Goal: Task Accomplishment & Management: Manage account settings

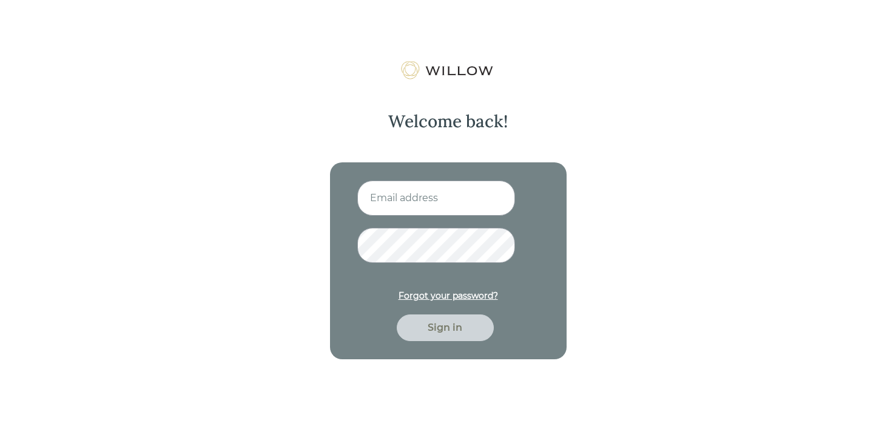
click at [394, 206] on input at bounding box center [436, 198] width 158 height 35
type input "[EMAIL_ADDRESS][DOMAIN_NAME]"
click at [427, 325] on div "Sign in" at bounding box center [445, 328] width 69 height 15
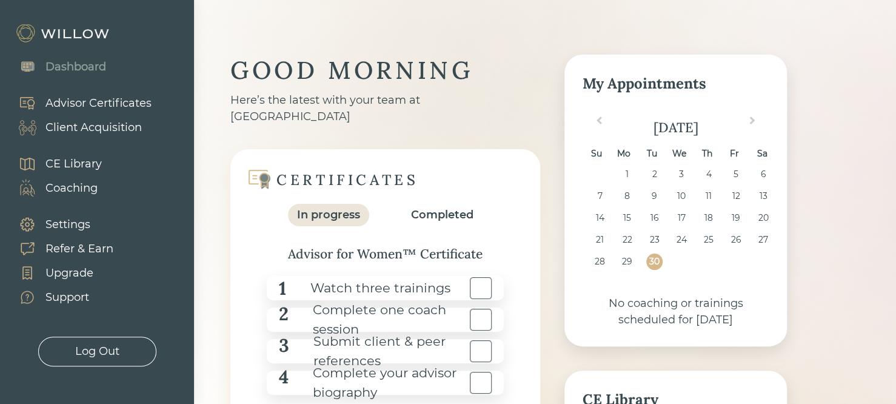
click at [146, 105] on div "Advisor Certificates" at bounding box center [98, 103] width 106 height 16
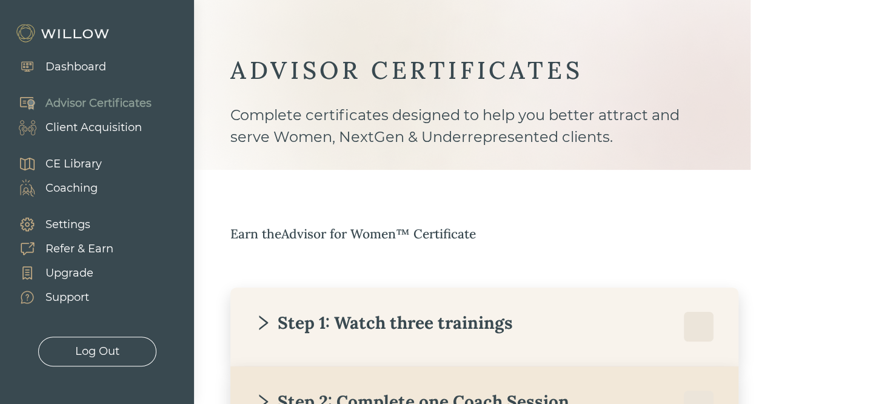
click at [143, 106] on div "Advisor Certificates" at bounding box center [98, 103] width 106 height 16
click at [391, 181] on div "ADVISOR CERTIFICATES Complete certificates designed to help you better attract …" at bounding box center [508, 329] width 557 height 548
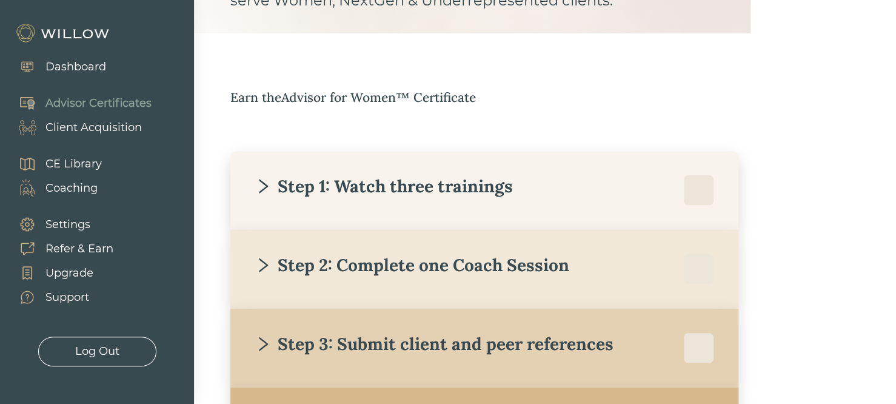
scroll to position [149, 0]
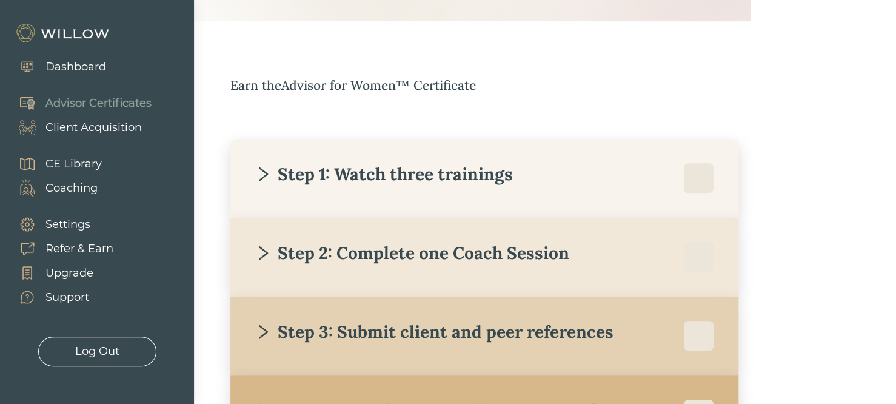
click at [347, 190] on div "Step 1: Watch three trainings" at bounding box center [485, 178] width 460 height 30
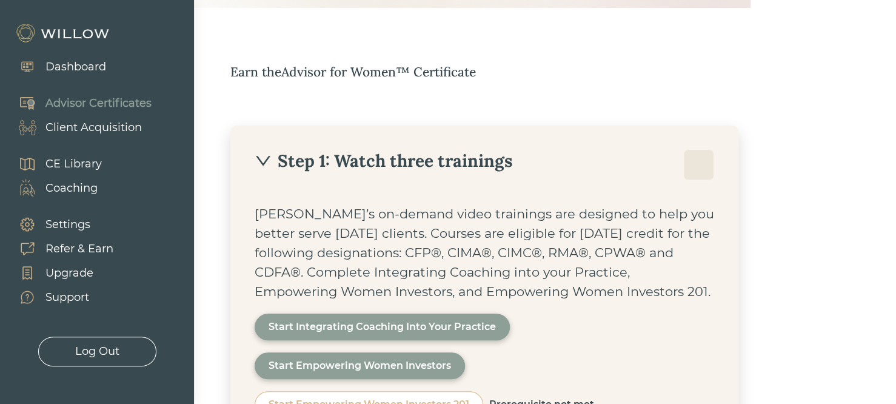
scroll to position [174, 0]
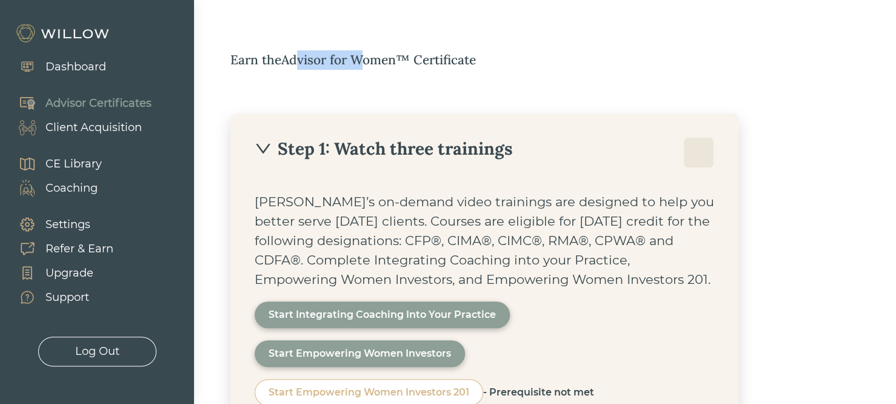
drag, startPoint x: 332, startPoint y: 62, endPoint x: 363, endPoint y: 62, distance: 30.9
click at [363, 62] on div "Earn the Advisor for Women™ Certificate" at bounding box center [508, 59] width 557 height 19
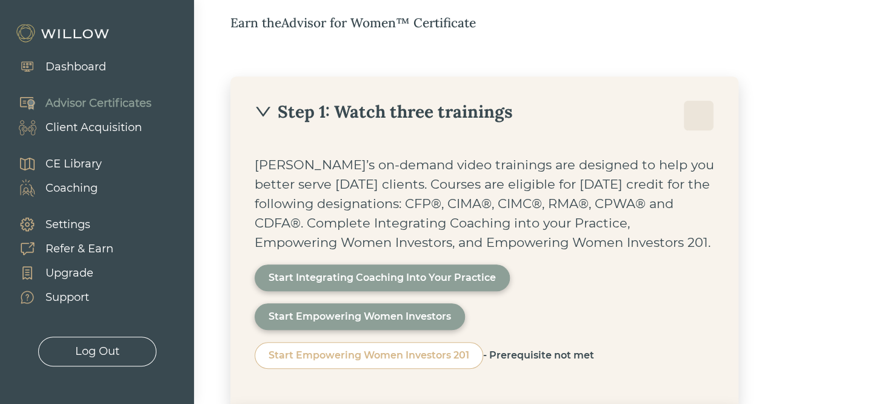
scroll to position [214, 0]
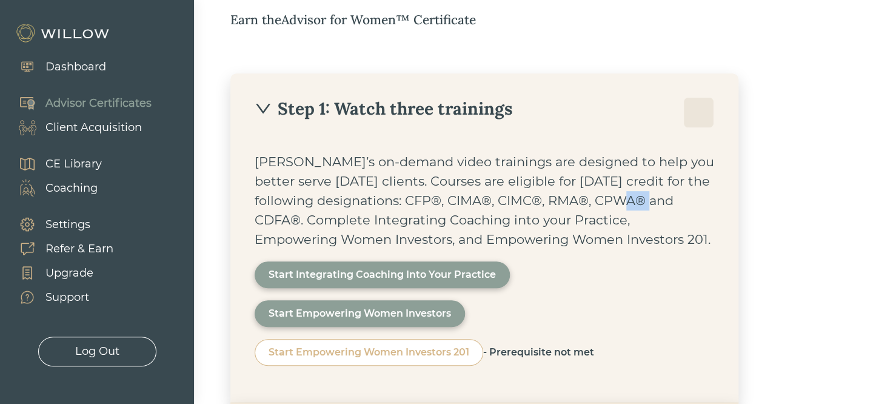
drag, startPoint x: 625, startPoint y: 202, endPoint x: 648, endPoint y: 202, distance: 23.0
click at [648, 202] on div "[PERSON_NAME]’s on-demand video trainings are designed to help you better serve…" at bounding box center [485, 200] width 460 height 97
drag, startPoint x: 351, startPoint y: 198, endPoint x: 358, endPoint y: 198, distance: 6.7
click at [358, 198] on div "[PERSON_NAME]’s on-demand video trainings are designed to help you better serve…" at bounding box center [485, 200] width 460 height 97
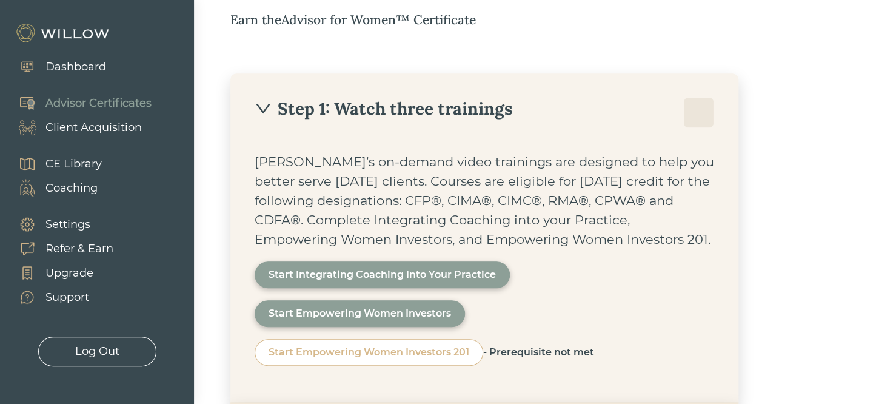
click at [438, 110] on div "Step 1: Watch three trainings" at bounding box center [384, 109] width 258 height 22
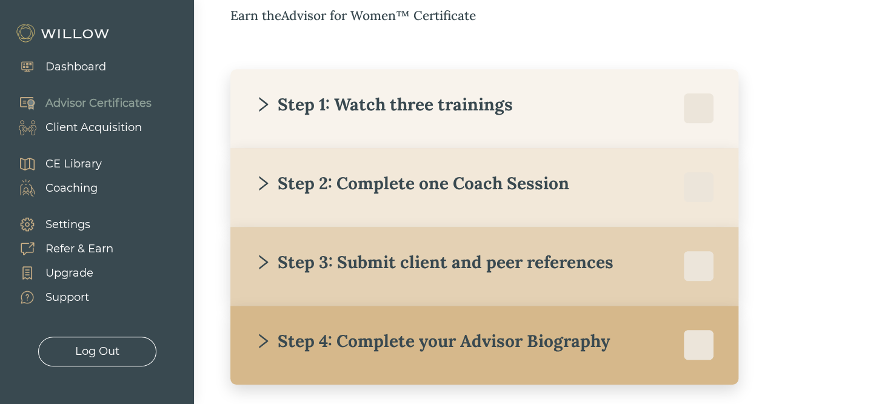
scroll to position [219, 0]
click at [400, 189] on div "Step 2: Complete one Coach Session" at bounding box center [412, 183] width 315 height 22
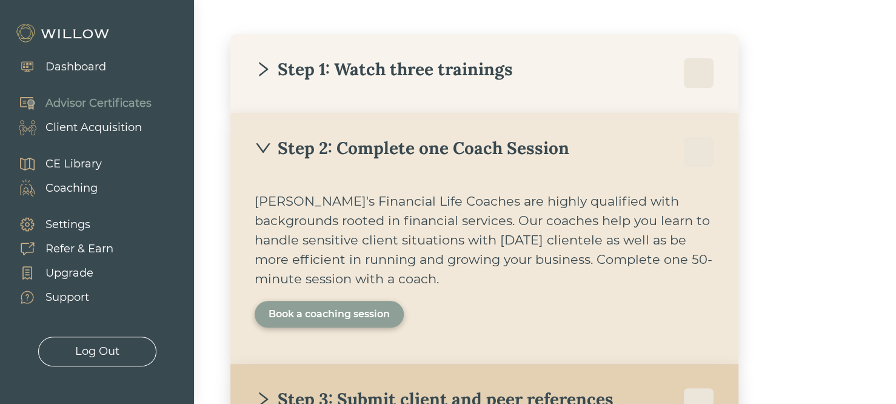
scroll to position [260, 0]
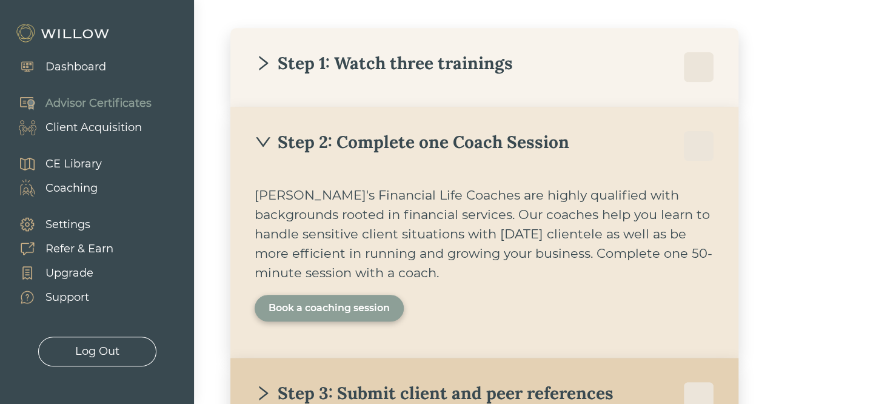
click at [321, 307] on div "Book a coaching session" at bounding box center [329, 308] width 121 height 15
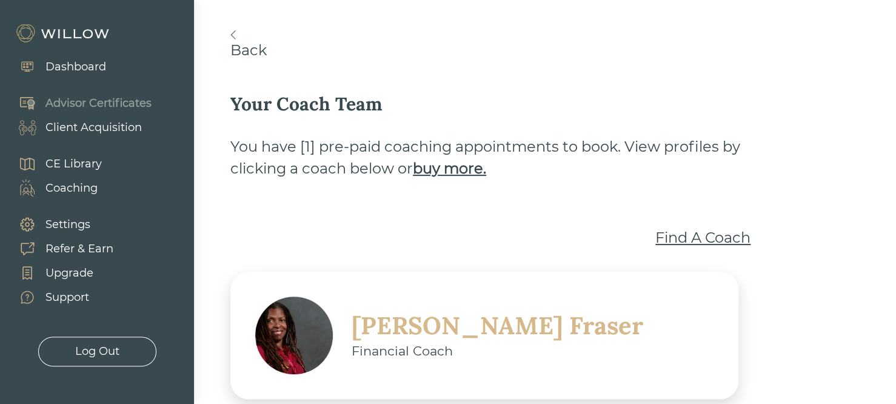
scroll to position [46, 0]
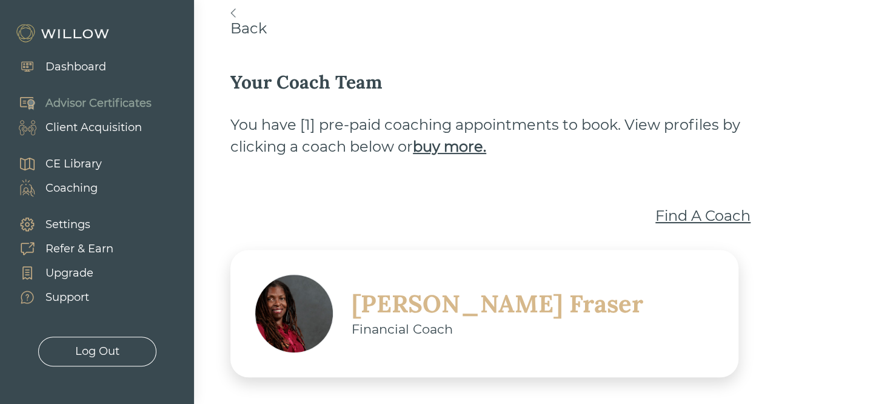
click at [683, 217] on div "Find A Coach" at bounding box center [703, 216] width 95 height 22
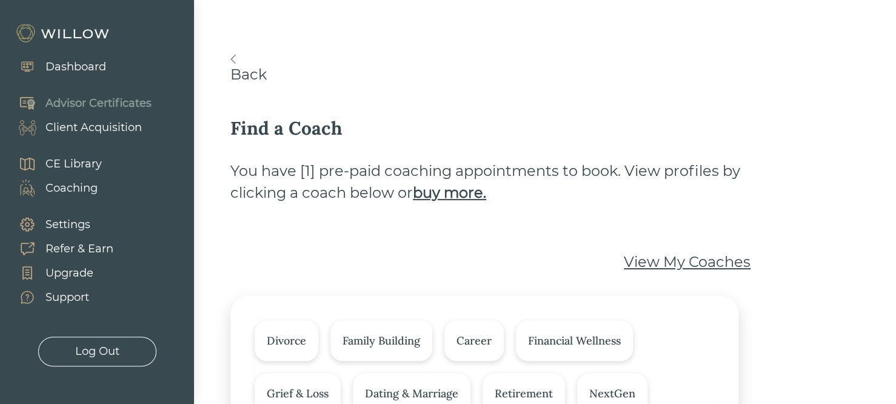
click at [237, 56] on link "Back" at bounding box center [508, 69] width 557 height 29
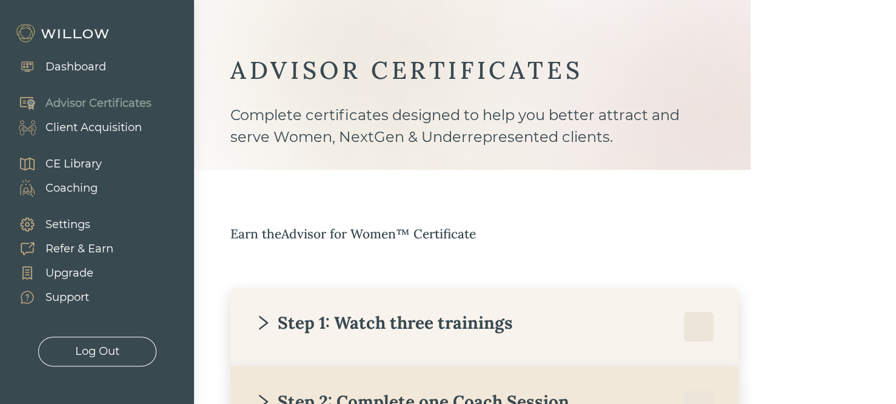
click at [370, 313] on div "Step 1: Watch three trainings" at bounding box center [384, 323] width 258 height 22
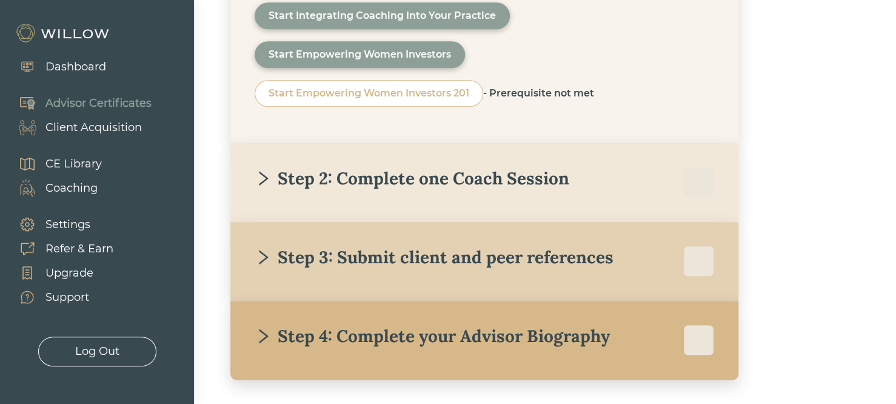
scroll to position [505, 0]
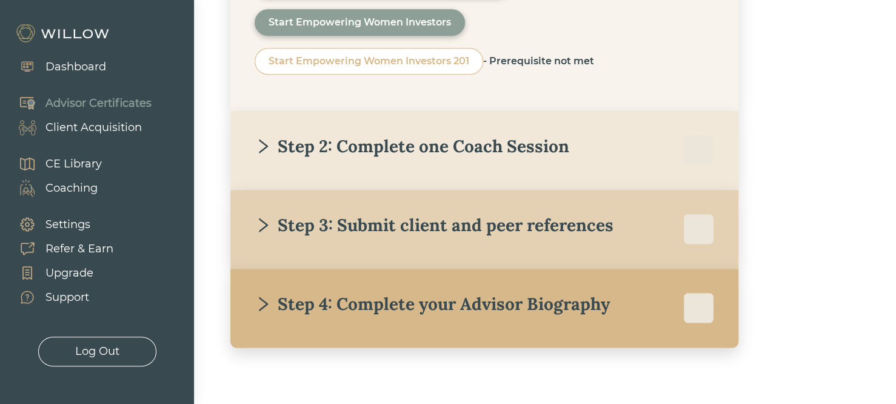
click at [482, 232] on div "Step 3: Submit client and peer references" at bounding box center [434, 225] width 359 height 22
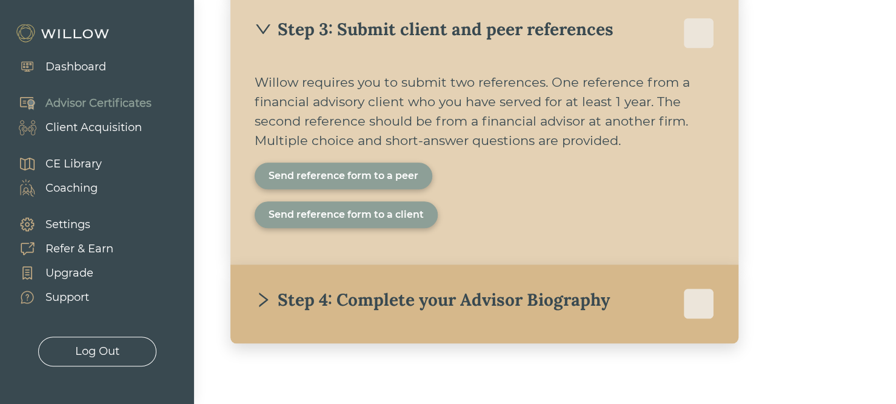
scroll to position [448, 0]
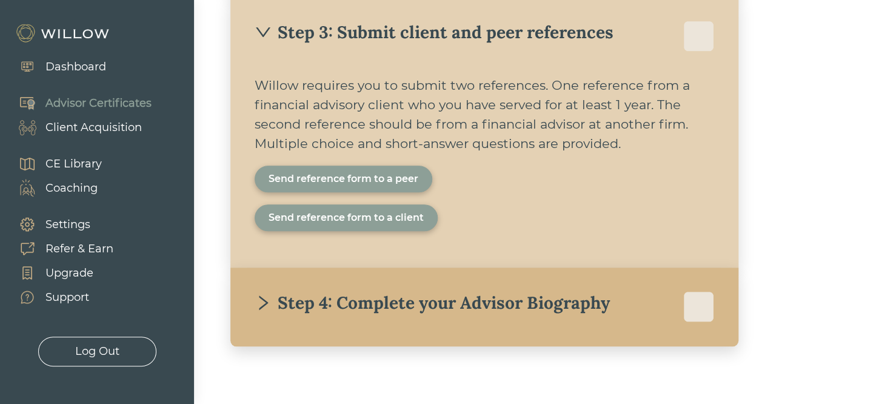
click at [338, 178] on div "Send reference form to a peer" at bounding box center [344, 179] width 150 height 15
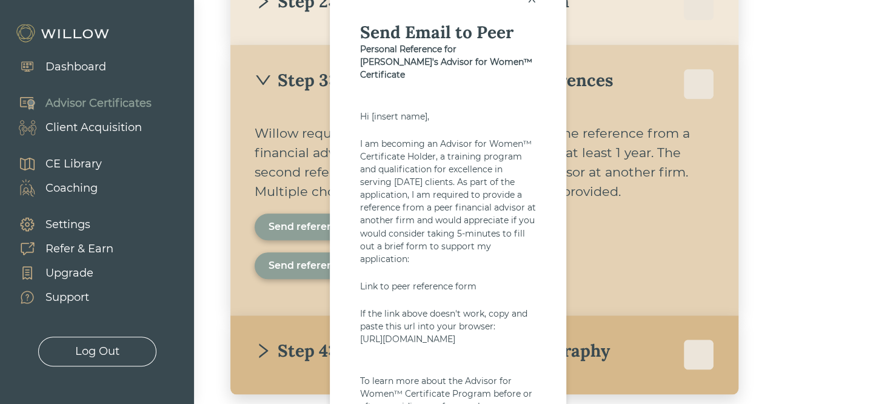
click at [297, 76] on div "Step 3: Submit client and peer references" at bounding box center [434, 80] width 359 height 22
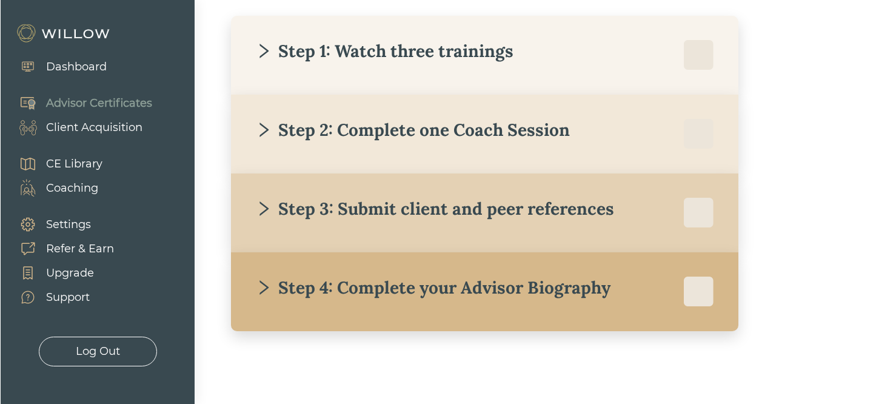
scroll to position [258, 0]
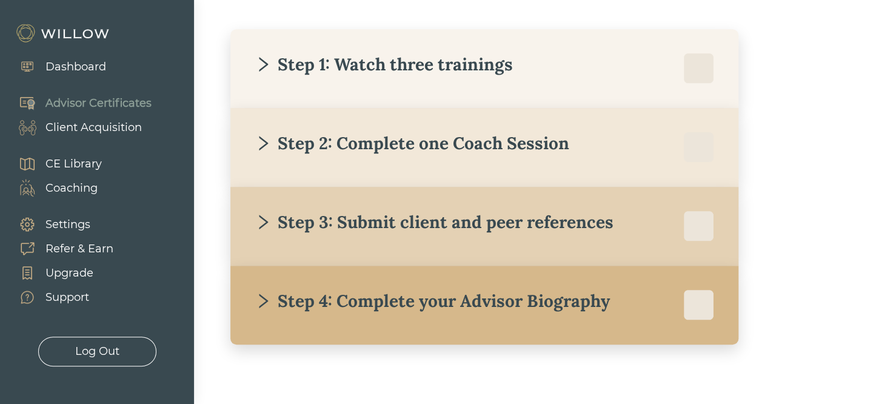
click at [120, 130] on div "Client Acquisition" at bounding box center [93, 127] width 96 height 16
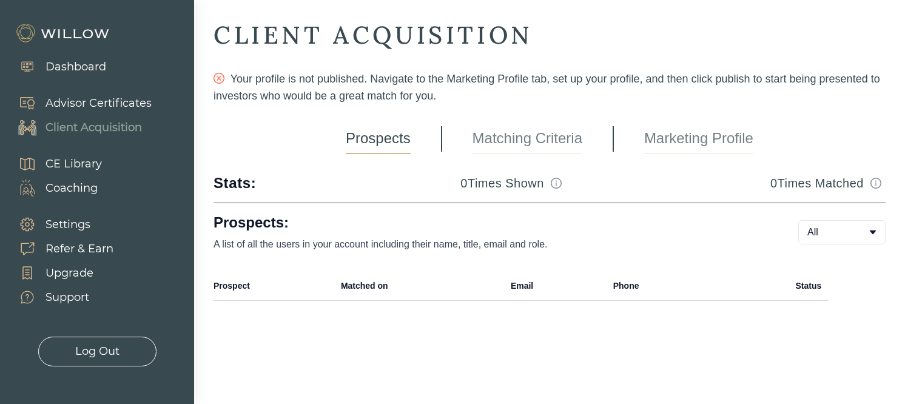
click at [513, 143] on link "Matching Criteria" at bounding box center [527, 139] width 110 height 30
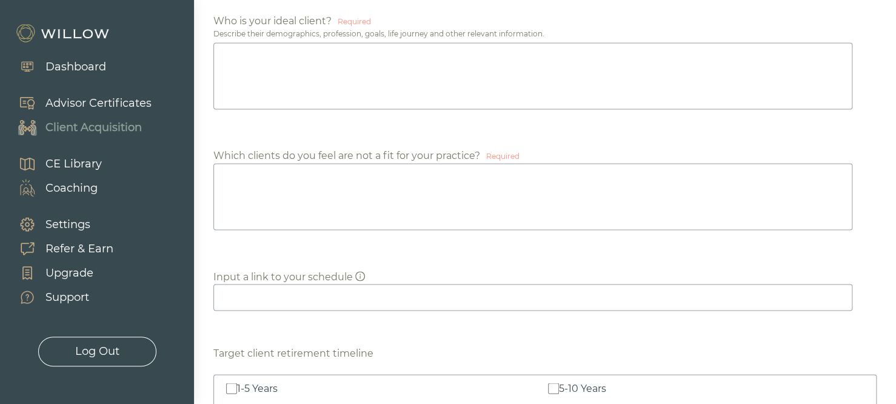
scroll to position [848, 0]
click at [322, 63] on textarea at bounding box center [532, 75] width 639 height 67
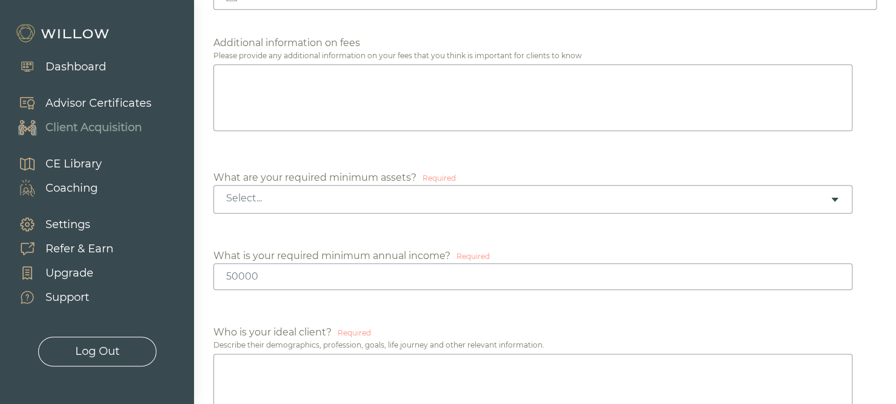
scroll to position [539, 0]
click at [317, 196] on div "Select..." at bounding box center [528, 195] width 604 height 13
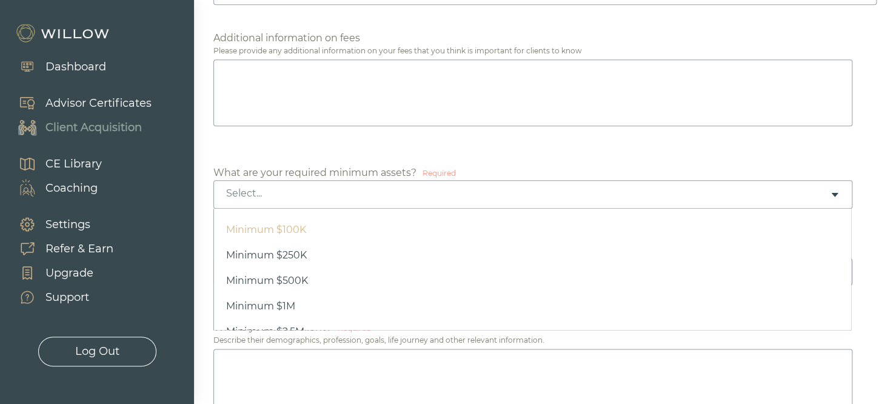
scroll to position [82, 0]
click at [347, 193] on div "Select..." at bounding box center [528, 193] width 604 height 13
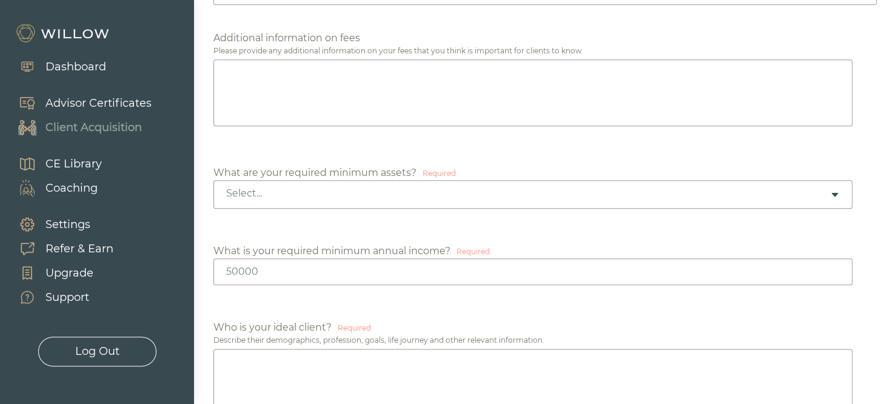
click at [403, 277] on input "number" at bounding box center [532, 271] width 639 height 27
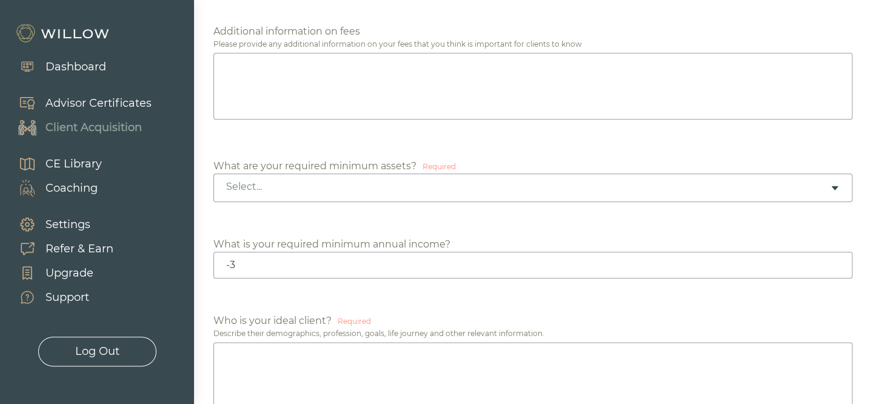
type input "-4"
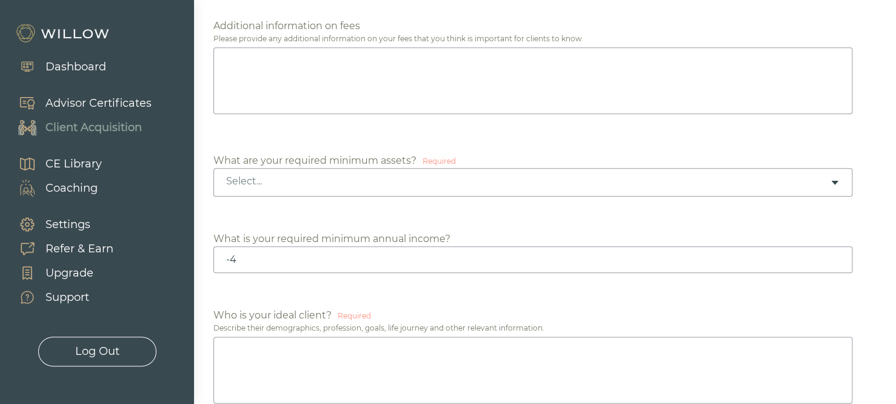
scroll to position [554, 0]
click at [312, 315] on div "Who is your ideal client?" at bounding box center [272, 314] width 118 height 15
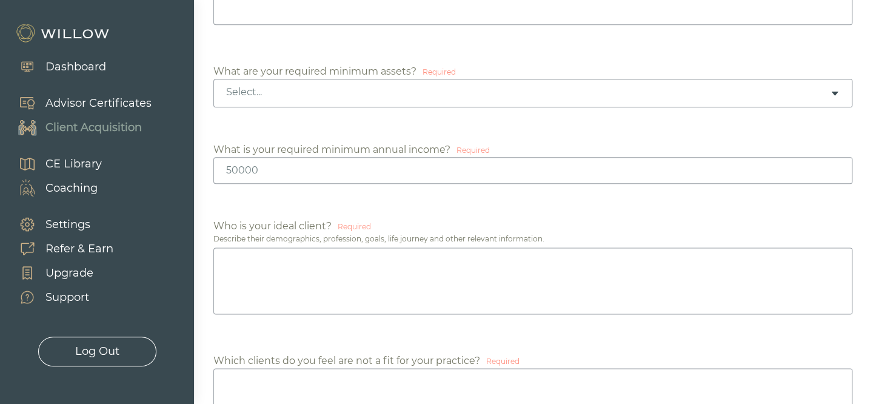
scroll to position [645, 0]
click at [312, 257] on textarea at bounding box center [532, 278] width 639 height 67
drag, startPoint x: 267, startPoint y: 240, endPoint x: 442, endPoint y: 232, distance: 174.8
click at [442, 232] on div "Describe their demographics, profession, goals, life journey and other relevant…" at bounding box center [544, 236] width 663 height 11
click at [406, 261] on textarea at bounding box center [532, 278] width 639 height 67
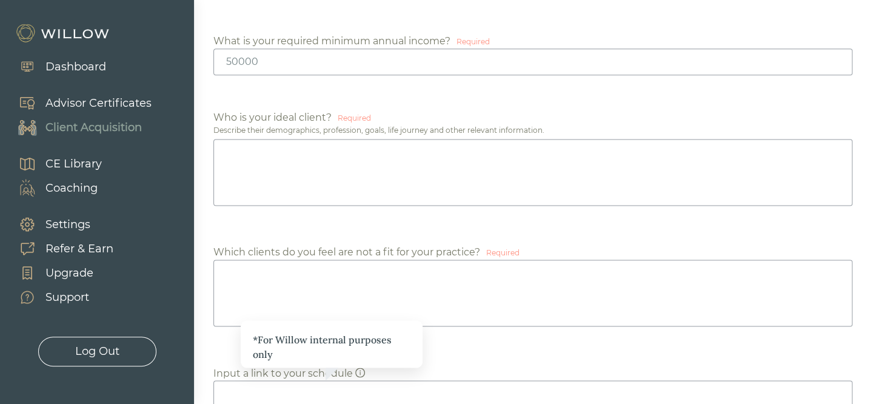
scroll to position [751, 0]
click at [398, 275] on textarea at bounding box center [532, 292] width 639 height 67
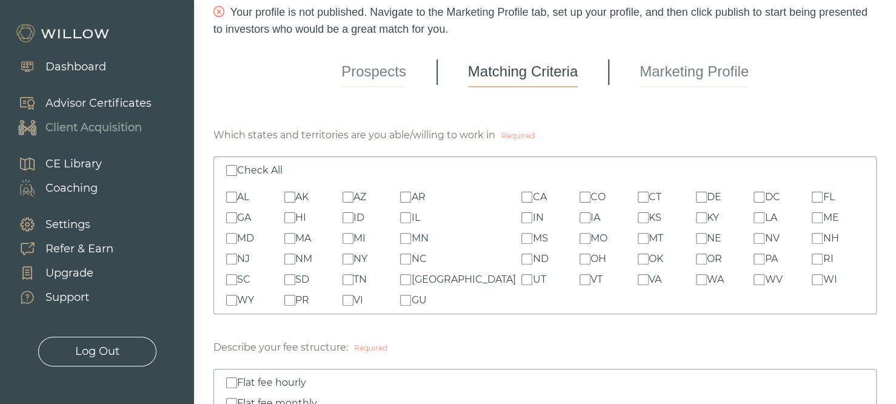
scroll to position [9, 0]
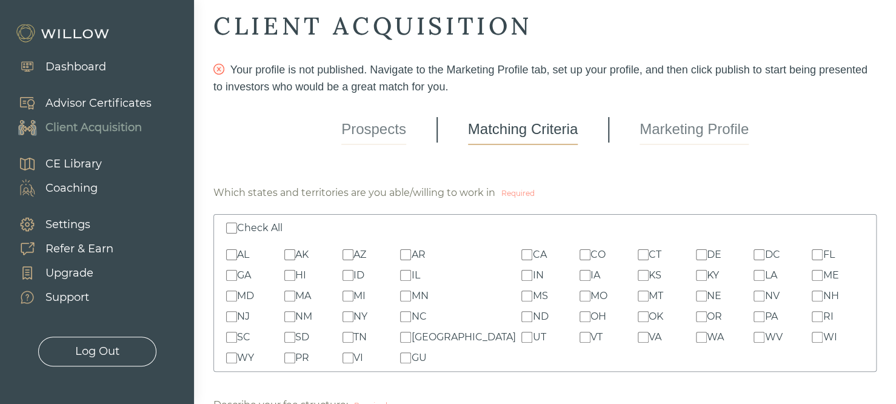
click at [673, 127] on link "Marketing Profile" at bounding box center [694, 130] width 109 height 30
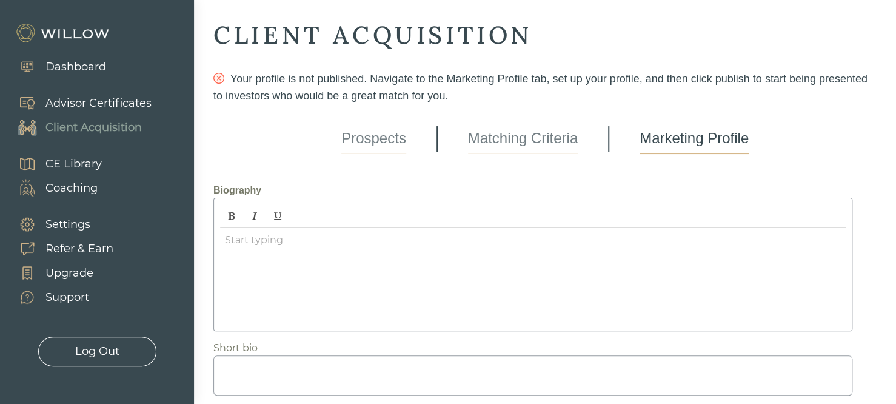
click at [387, 139] on link "Prospects" at bounding box center [373, 139] width 65 height 30
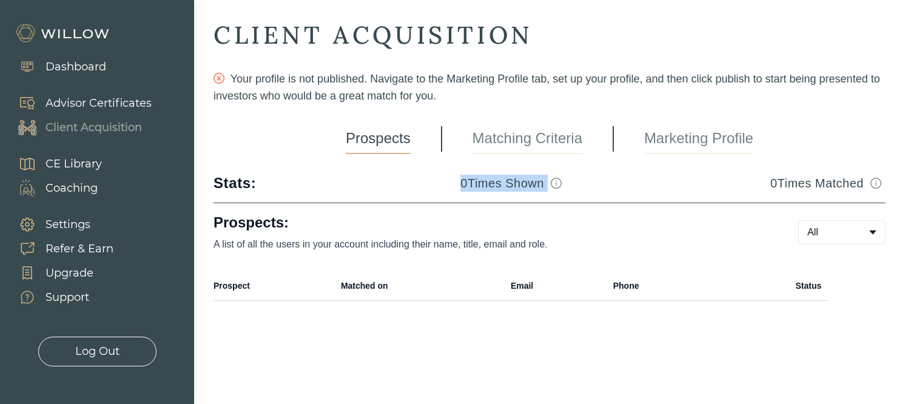
drag, startPoint x: 441, startPoint y: 183, endPoint x: 581, endPoint y: 184, distance: 139.5
click at [581, 184] on div "Stats: 0 Times Shown 0 Times Matched" at bounding box center [549, 182] width 672 height 19
click at [495, 180] on h3 "0 Times Shown" at bounding box center [502, 183] width 84 height 17
drag, startPoint x: 770, startPoint y: 179, endPoint x: 829, endPoint y: 179, distance: 59.4
click at [829, 179] on div "Stats: 0 Times Shown 0 Times Matched" at bounding box center [549, 182] width 672 height 19
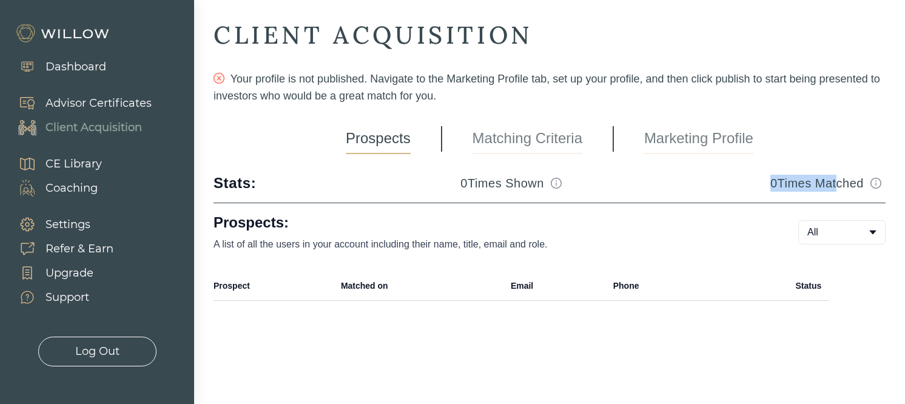
click at [807, 176] on h3 "0 Times Matched" at bounding box center [816, 183] width 93 height 17
click at [523, 150] on link "Matching Criteria" at bounding box center [527, 139] width 110 height 30
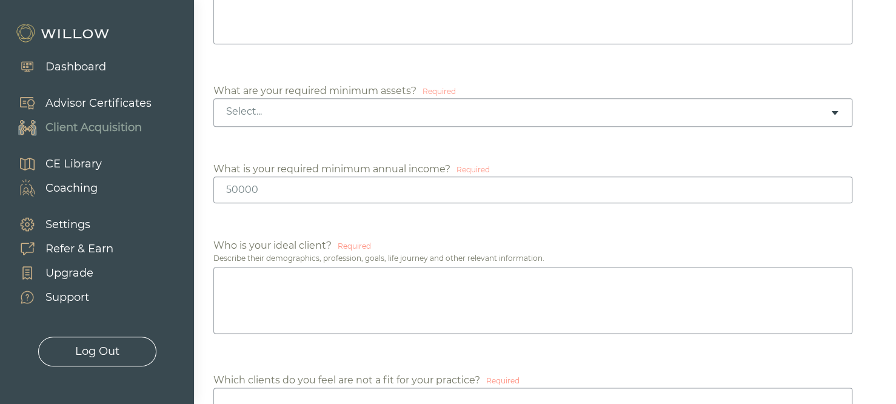
scroll to position [623, 0]
click at [348, 103] on div "Select..." at bounding box center [532, 112] width 639 height 29
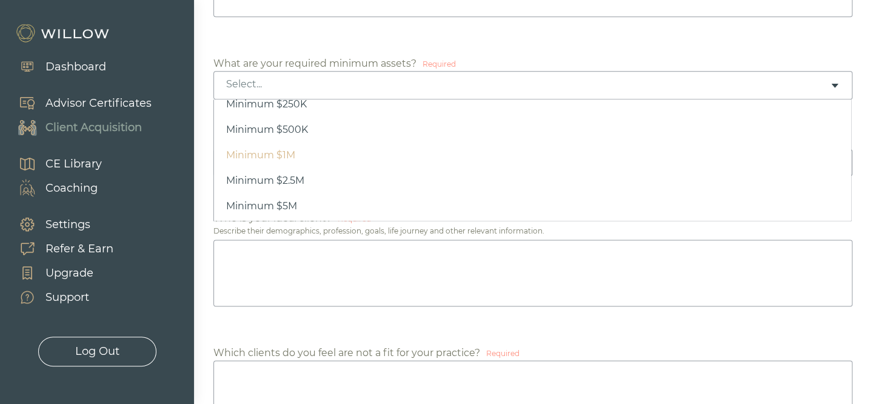
scroll to position [82, 0]
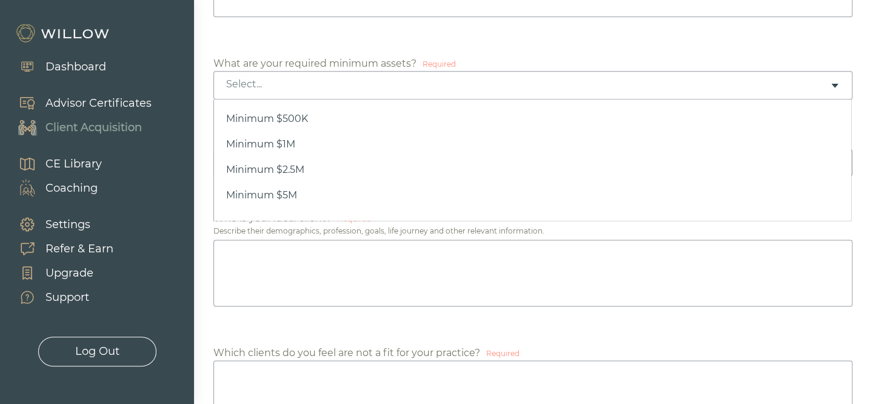
click at [95, 166] on div "CE Library" at bounding box center [73, 164] width 56 height 16
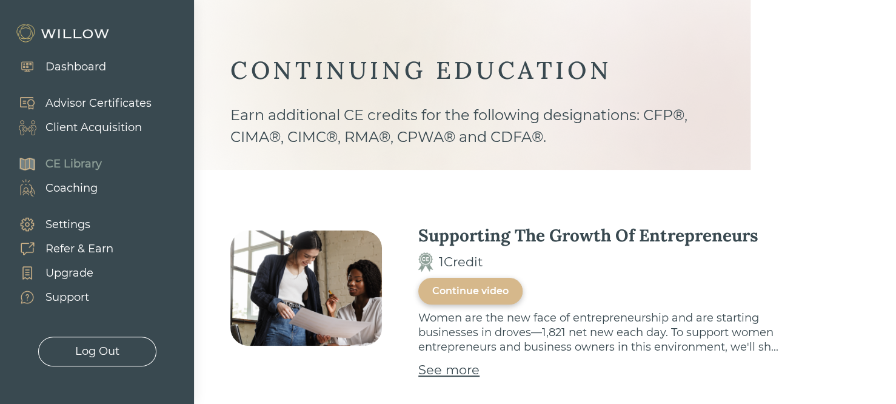
click at [140, 104] on div "Advisor Certificates" at bounding box center [98, 103] width 106 height 16
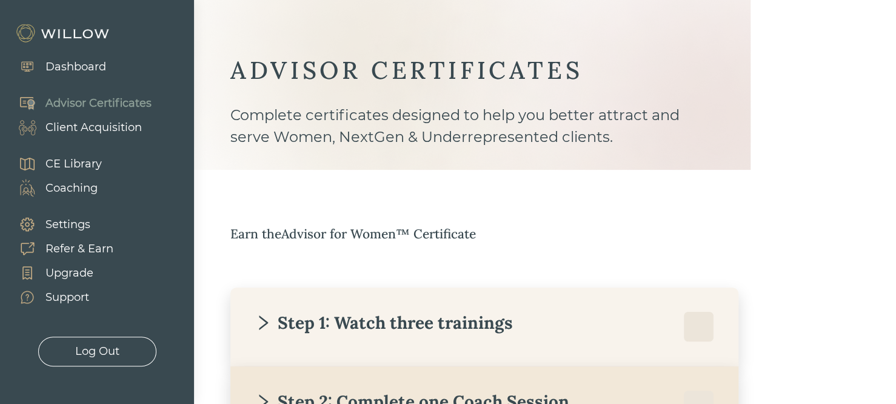
click at [100, 126] on div "Client Acquisition" at bounding box center [93, 127] width 96 height 16
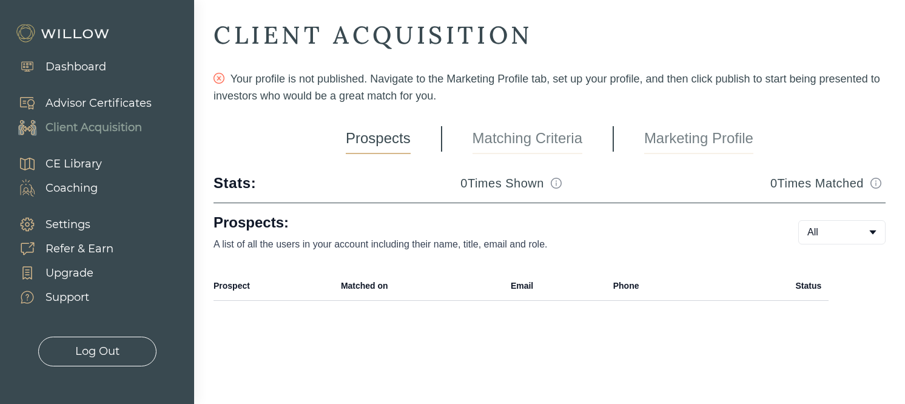
click at [548, 141] on link "Matching Criteria" at bounding box center [527, 139] width 110 height 30
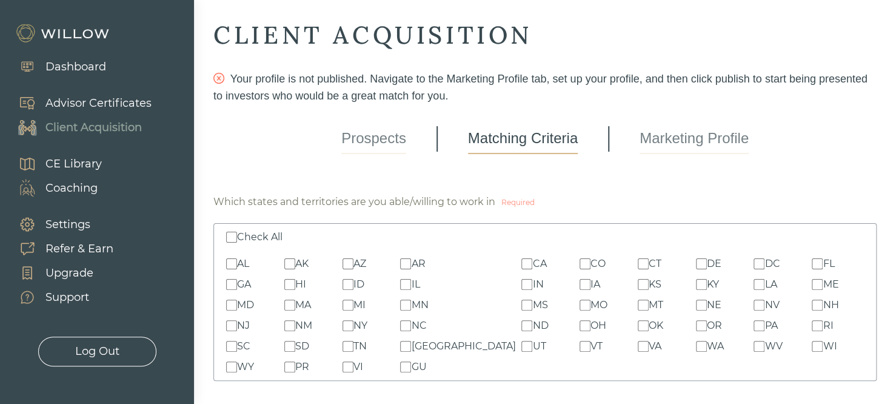
click at [86, 164] on div "CE Library" at bounding box center [73, 164] width 56 height 16
